Goal: Transaction & Acquisition: Purchase product/service

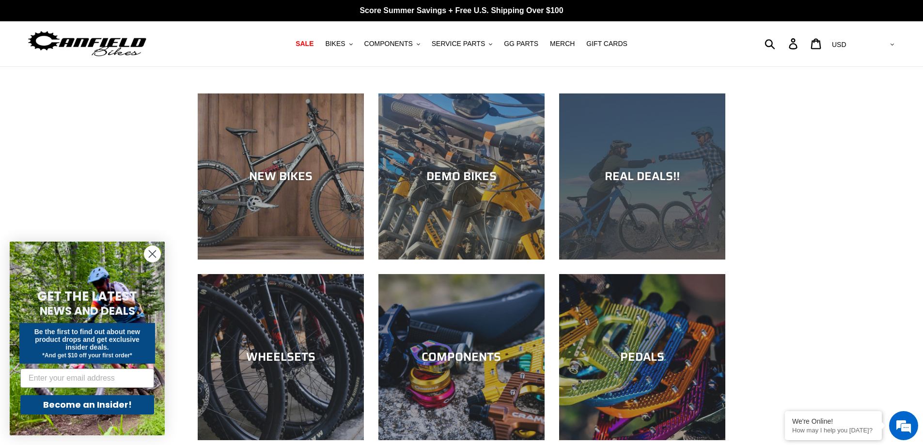
click at [651, 260] on div "REAL DEALS!!" at bounding box center [642, 260] width 166 height 0
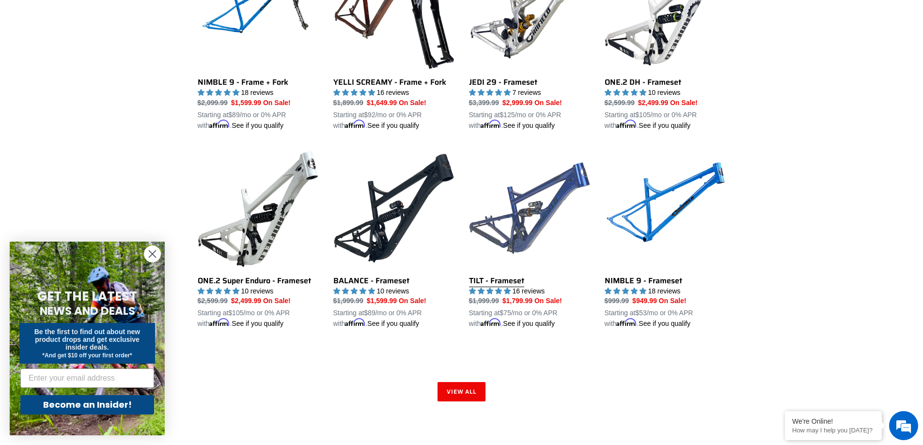
click at [532, 207] on link "TILT - Frameset" at bounding box center [529, 239] width 121 height 182
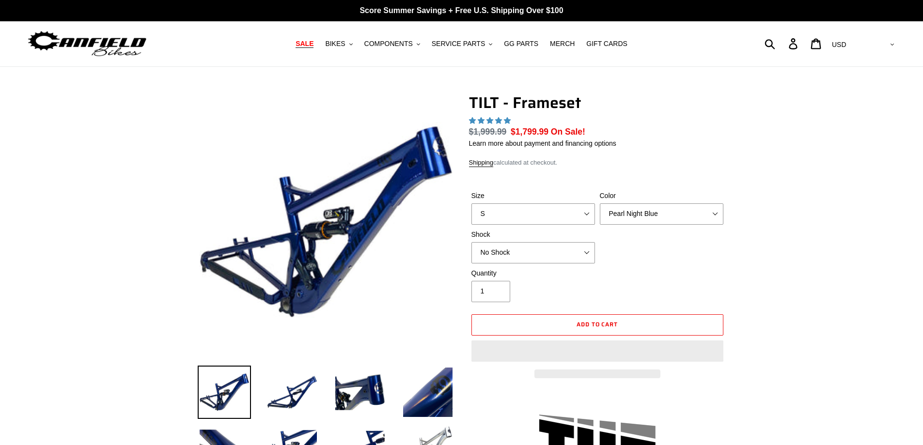
select select "highest-rating"
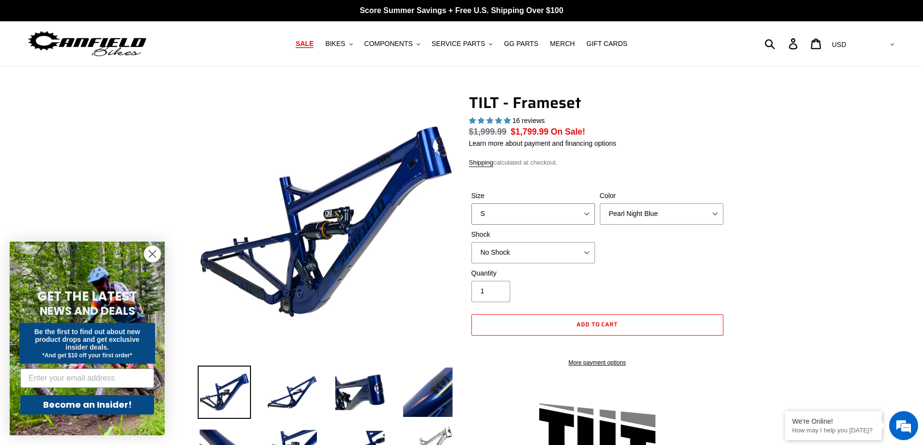
click at [576, 214] on select "S M L XL" at bounding box center [534, 214] width 124 height 21
select select "L"
click at [472, 204] on select "S M L XL" at bounding box center [534, 214] width 124 height 21
click at [639, 217] on select "Pearl Night Blue Stealth Silver" at bounding box center [662, 214] width 124 height 21
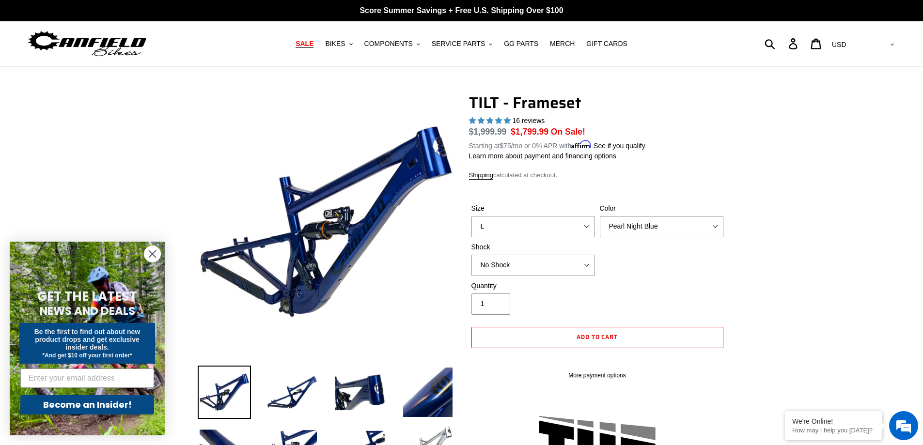
click at [647, 220] on select "Pearl Night Blue Stealth Silver" at bounding box center [662, 226] width 124 height 21
click at [600, 216] on select "Pearl Night Blue Stealth Silver" at bounding box center [662, 226] width 124 height 21
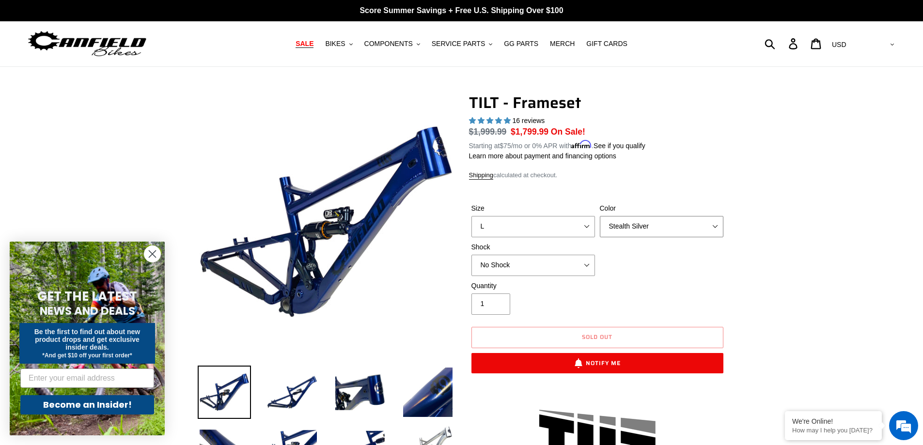
click at [648, 221] on select "Pearl Night Blue Stealth Silver" at bounding box center [662, 226] width 124 height 21
select select "Pearl Night Blue"
click at [600, 216] on select "Pearl Night Blue Stealth Silver" at bounding box center [662, 226] width 124 height 21
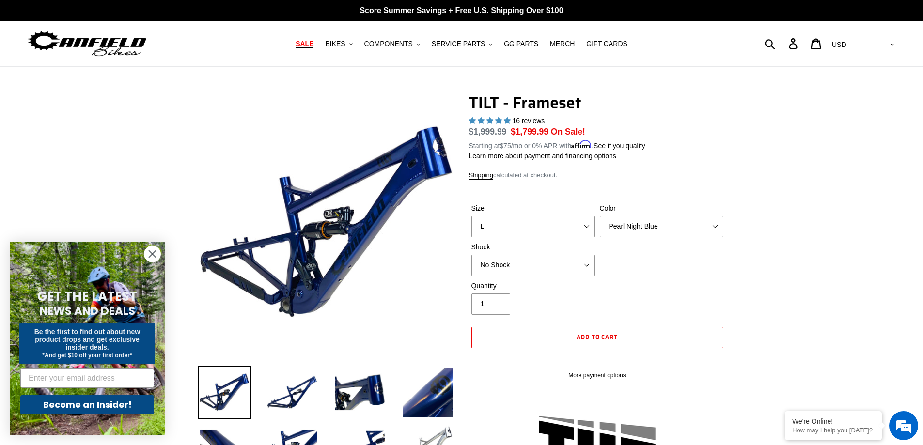
click at [150, 256] on icon "Close dialog" at bounding box center [152, 254] width 7 height 7
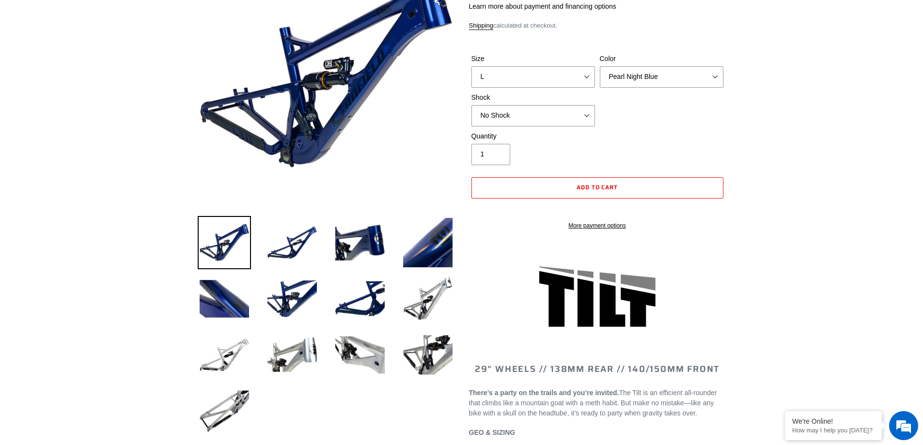
scroll to position [154, 0]
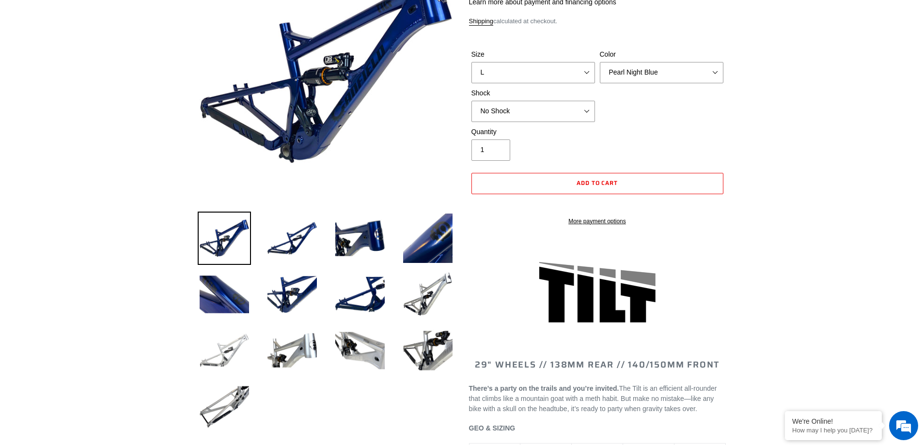
click at [210, 363] on img at bounding box center [224, 350] width 53 height 53
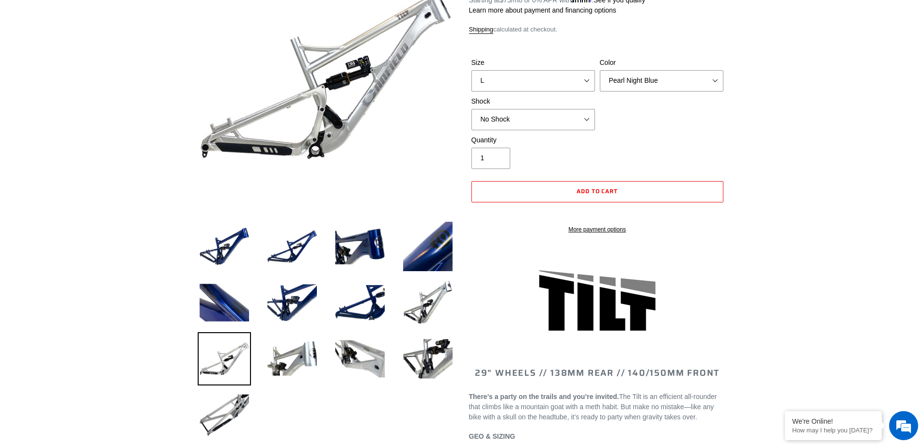
scroll to position [0, 0]
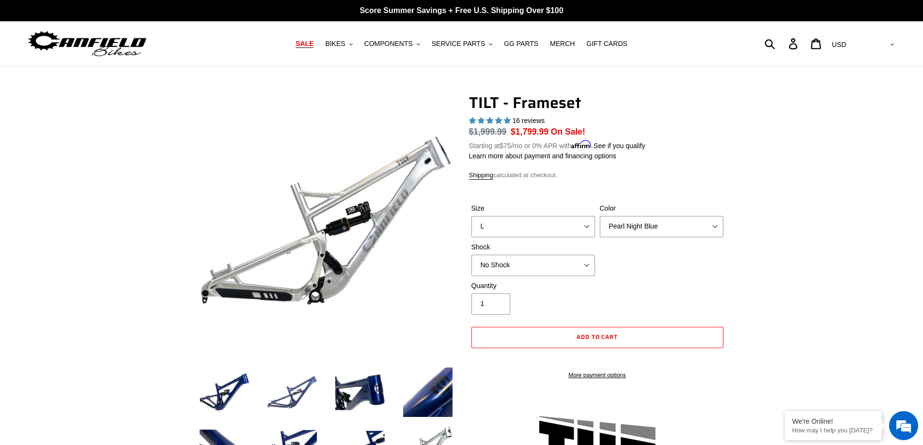
click at [296, 399] on img at bounding box center [292, 392] width 53 height 53
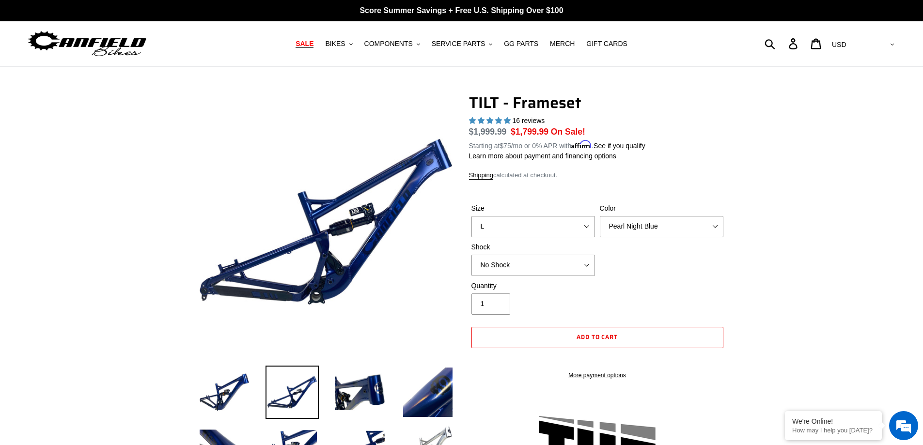
click at [204, 291] on img at bounding box center [326, 221] width 253 height 253
click at [345, 45] on span "BIKES" at bounding box center [335, 44] width 20 height 8
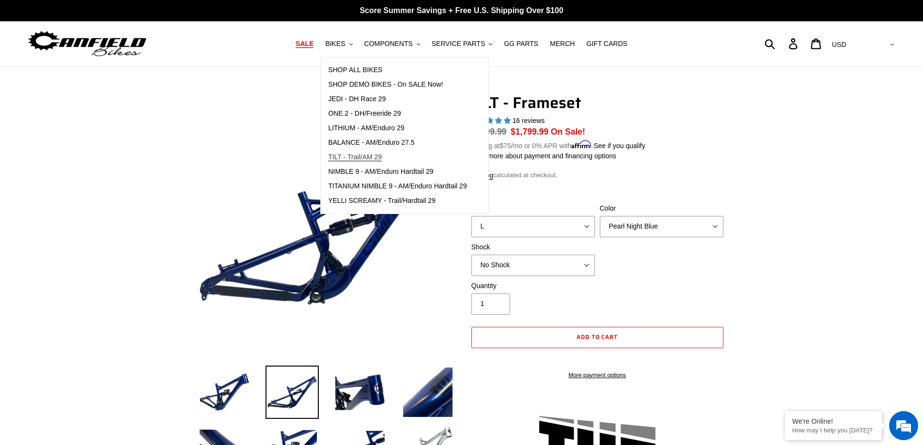
click at [348, 158] on span "TILT - Trail/AM 29" at bounding box center [355, 157] width 54 height 8
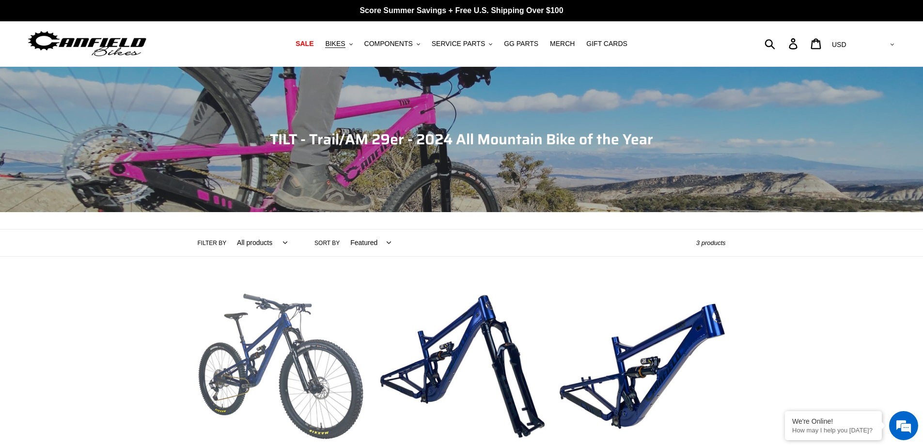
click at [287, 364] on link "TILT - Complete Bike" at bounding box center [281, 397] width 166 height 227
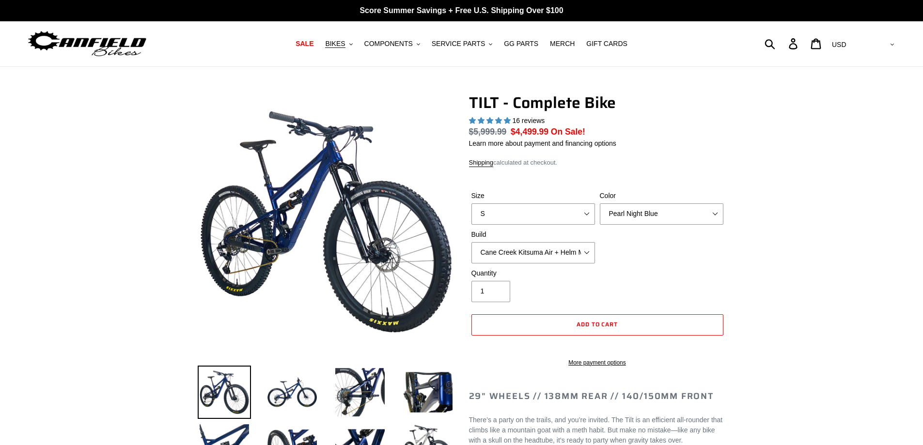
select select "highest-rating"
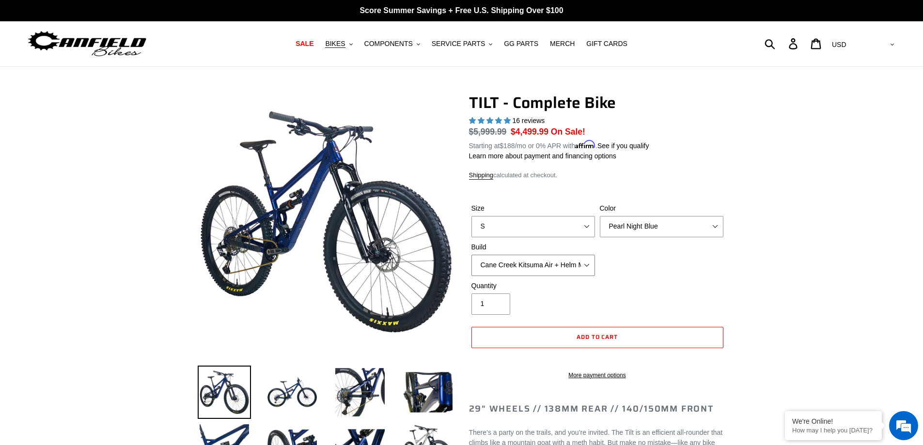
click at [564, 266] on select "Cane Creek Kitsuma Air + Helm MKII 140 + SRAM GX Cane Creek Kitsuma Air + Helm …" at bounding box center [534, 265] width 124 height 21
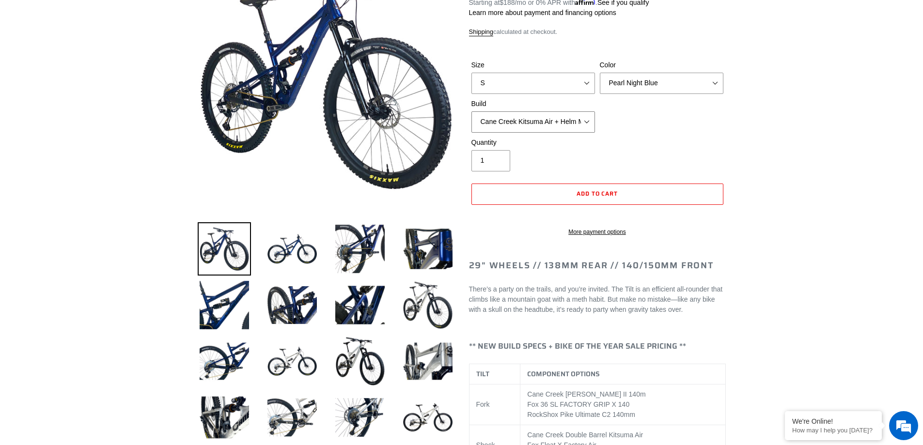
scroll to position [135, 0]
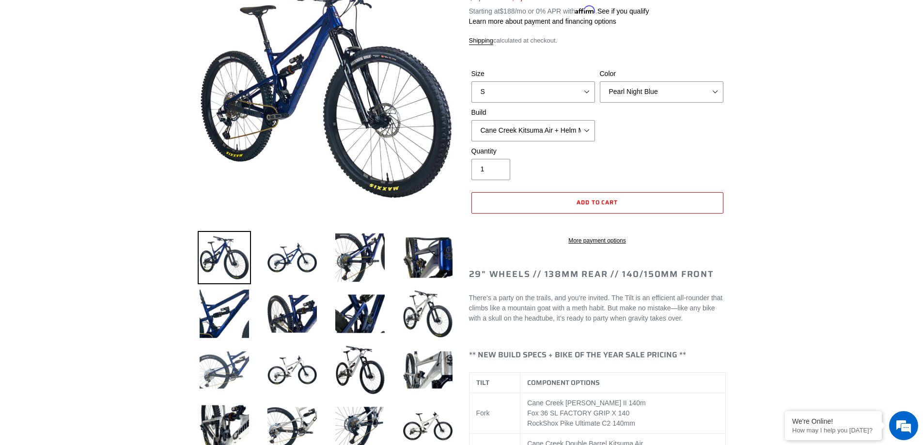
click at [217, 369] on img at bounding box center [224, 370] width 53 height 53
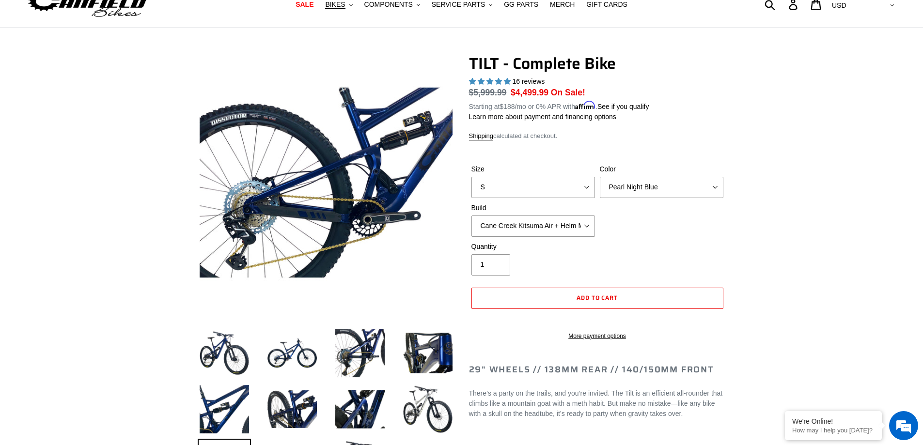
scroll to position [0, 0]
